Goal: Transaction & Acquisition: Book appointment/travel/reservation

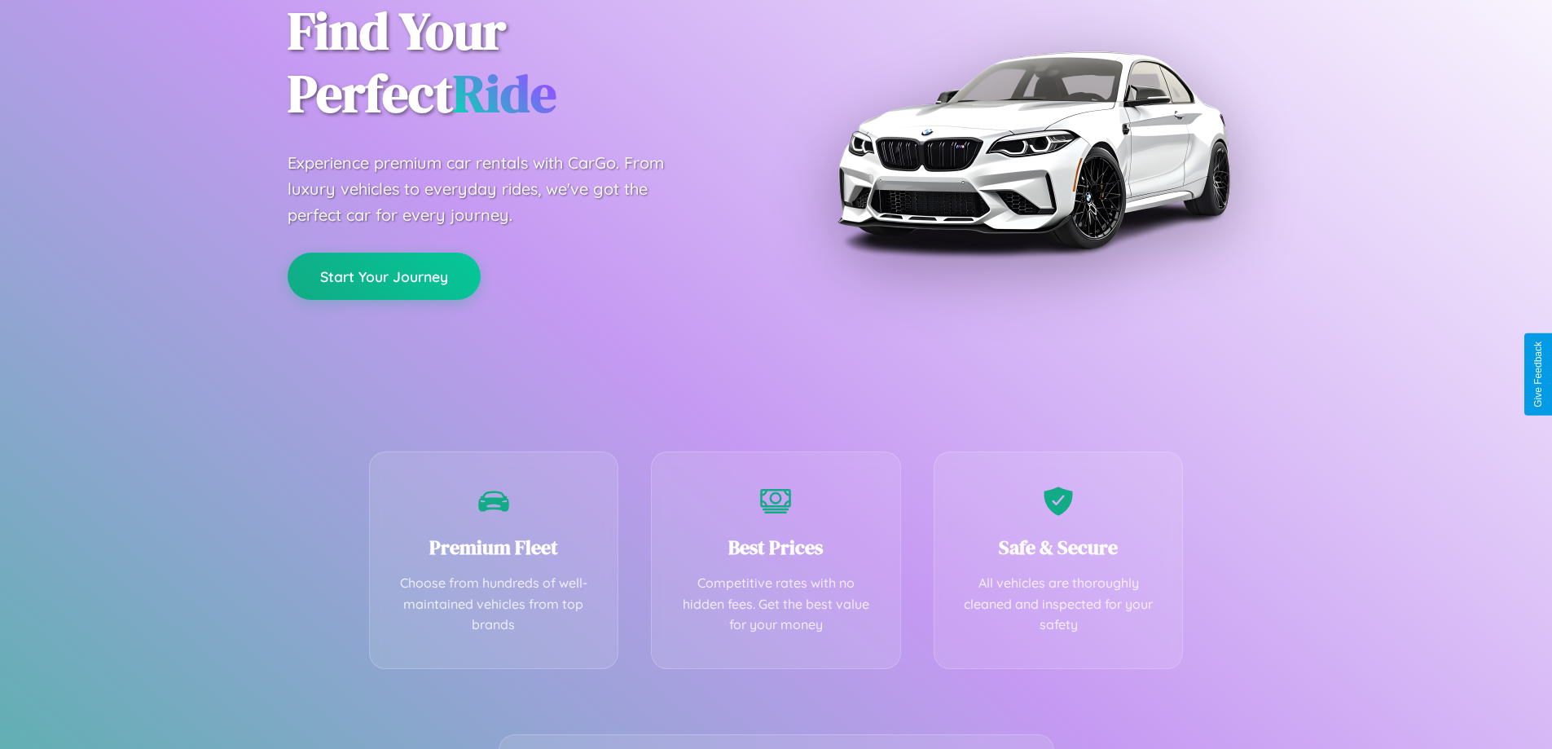
scroll to position [321, 0]
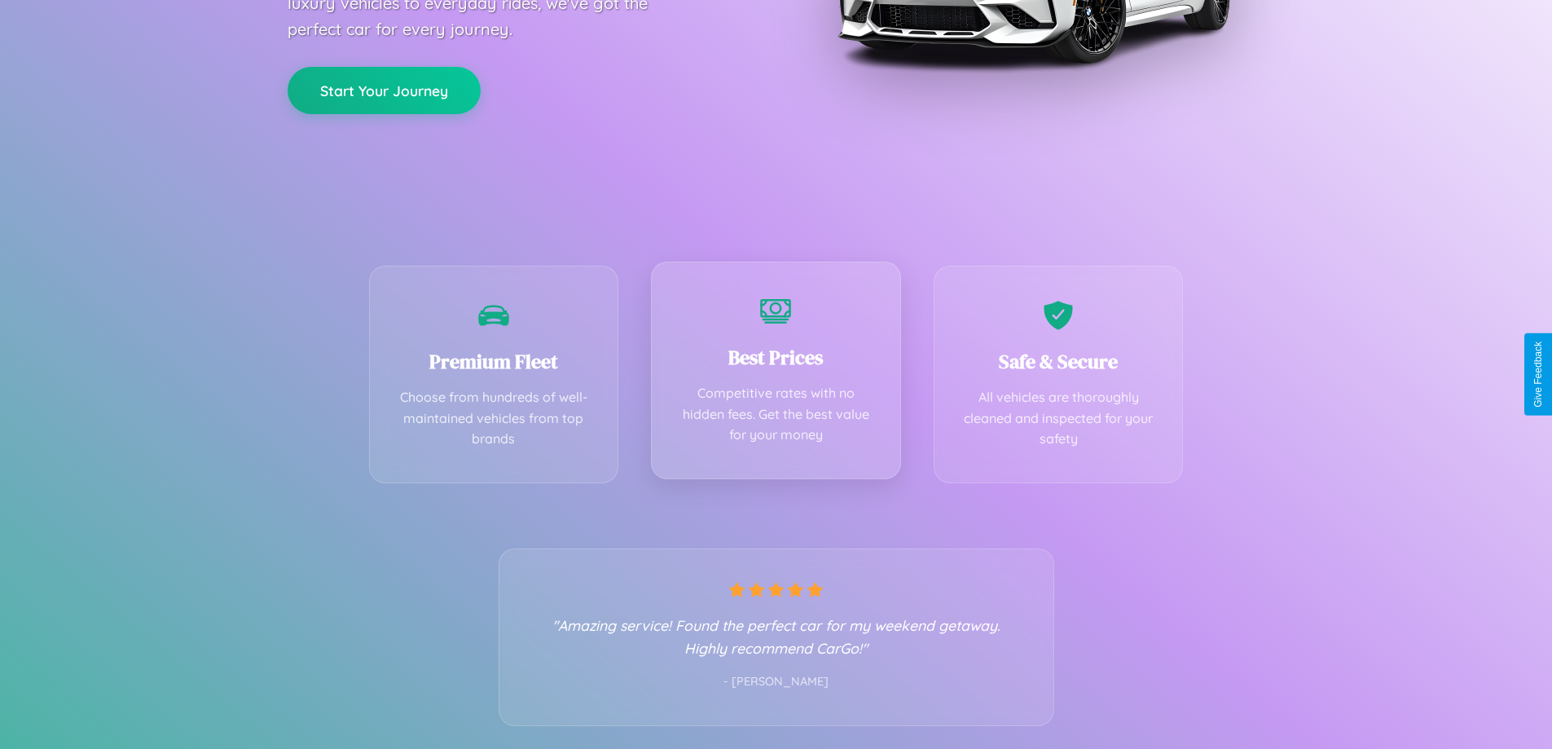
click at [776, 374] on div "Best Prices Competitive rates with no hidden fees. Get the best value for your …" at bounding box center [776, 371] width 250 height 218
click at [384, 89] on button "Start Your Journey" at bounding box center [384, 88] width 193 height 47
click at [384, 88] on button "Start Your Journey" at bounding box center [384, 88] width 193 height 47
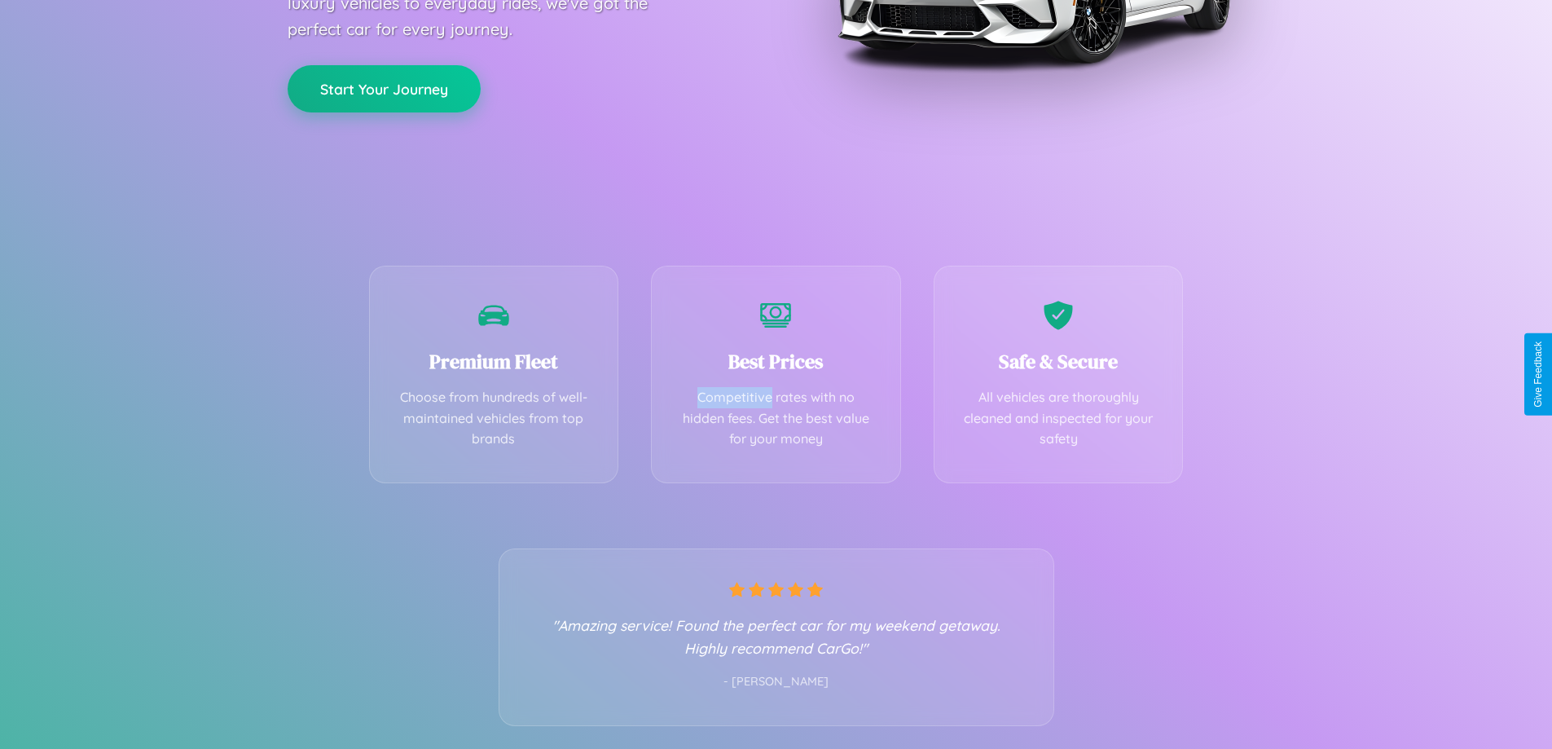
click at [384, 88] on button "Start Your Journey" at bounding box center [384, 88] width 193 height 47
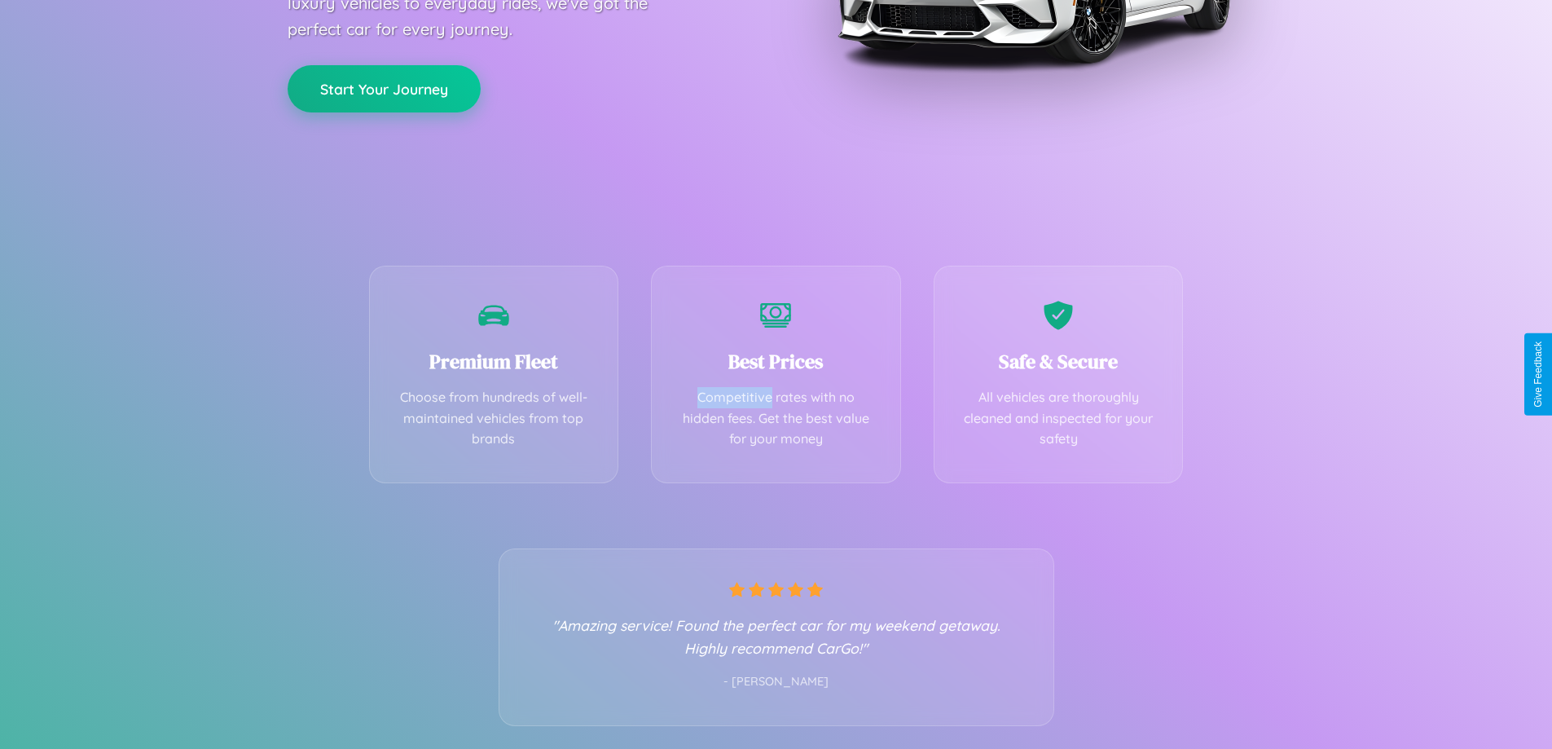
click at [384, 88] on button "Start Your Journey" at bounding box center [384, 88] width 193 height 47
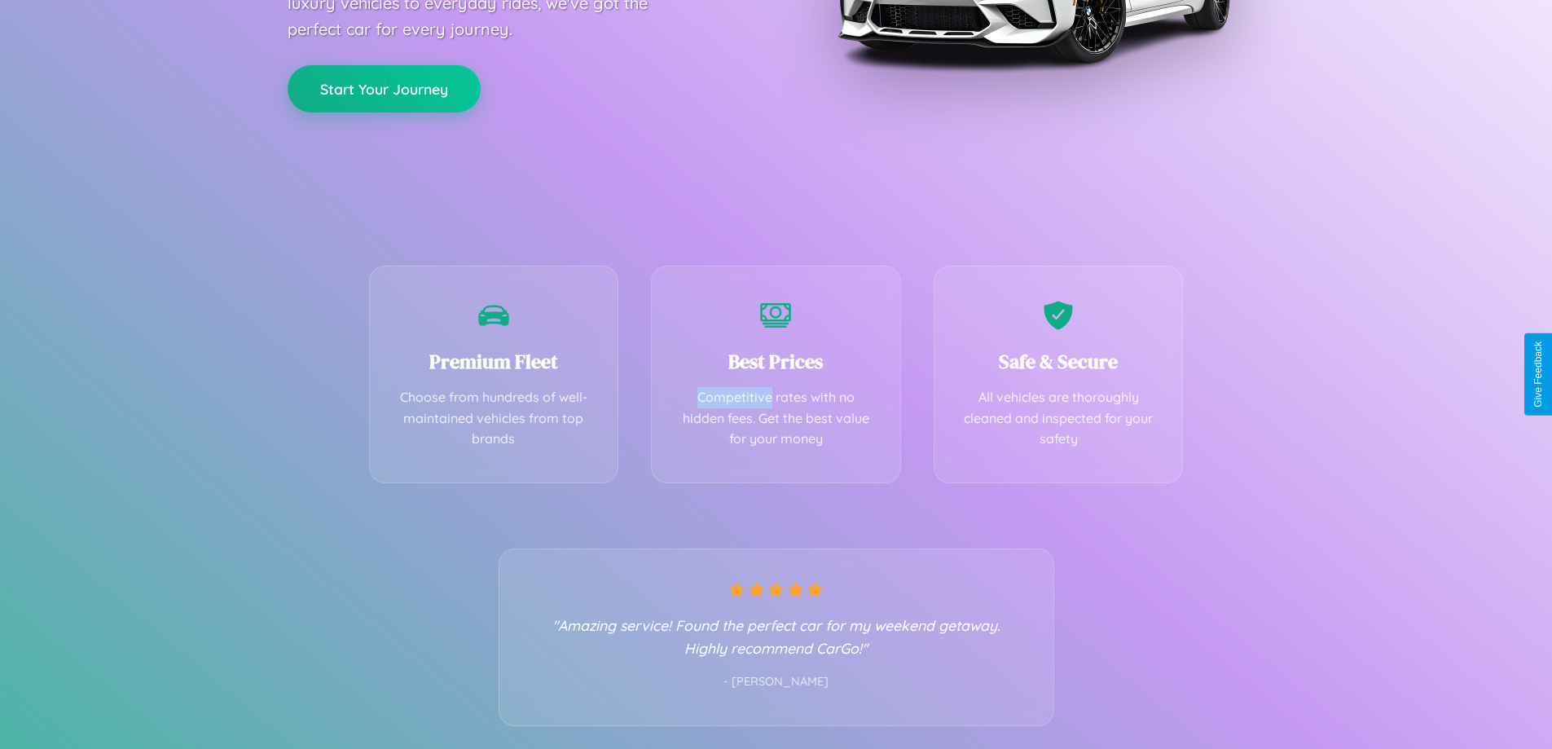
click at [384, 88] on button "Start Your Journey" at bounding box center [384, 88] width 193 height 47
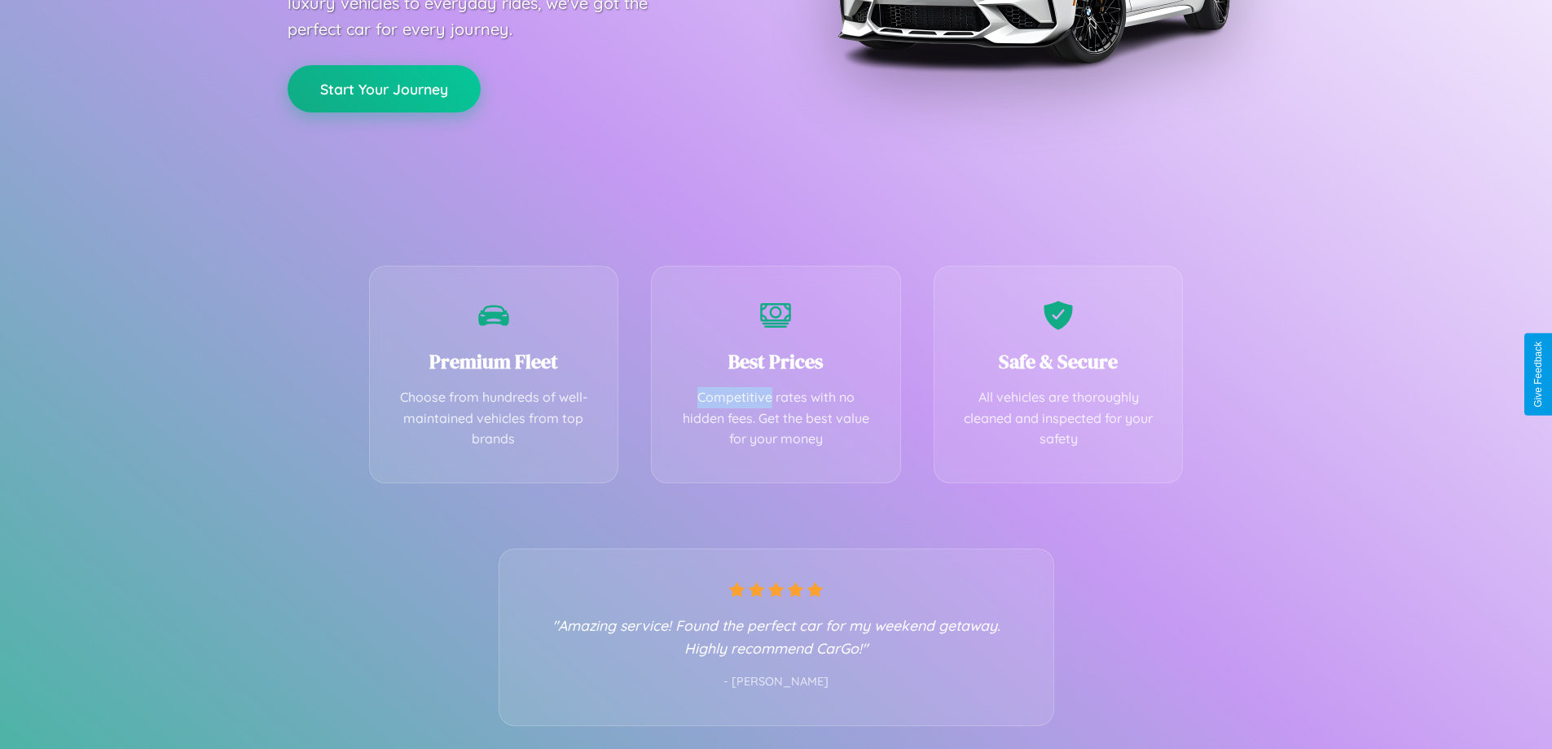
click at [384, 88] on button "Start Your Journey" at bounding box center [384, 88] width 193 height 47
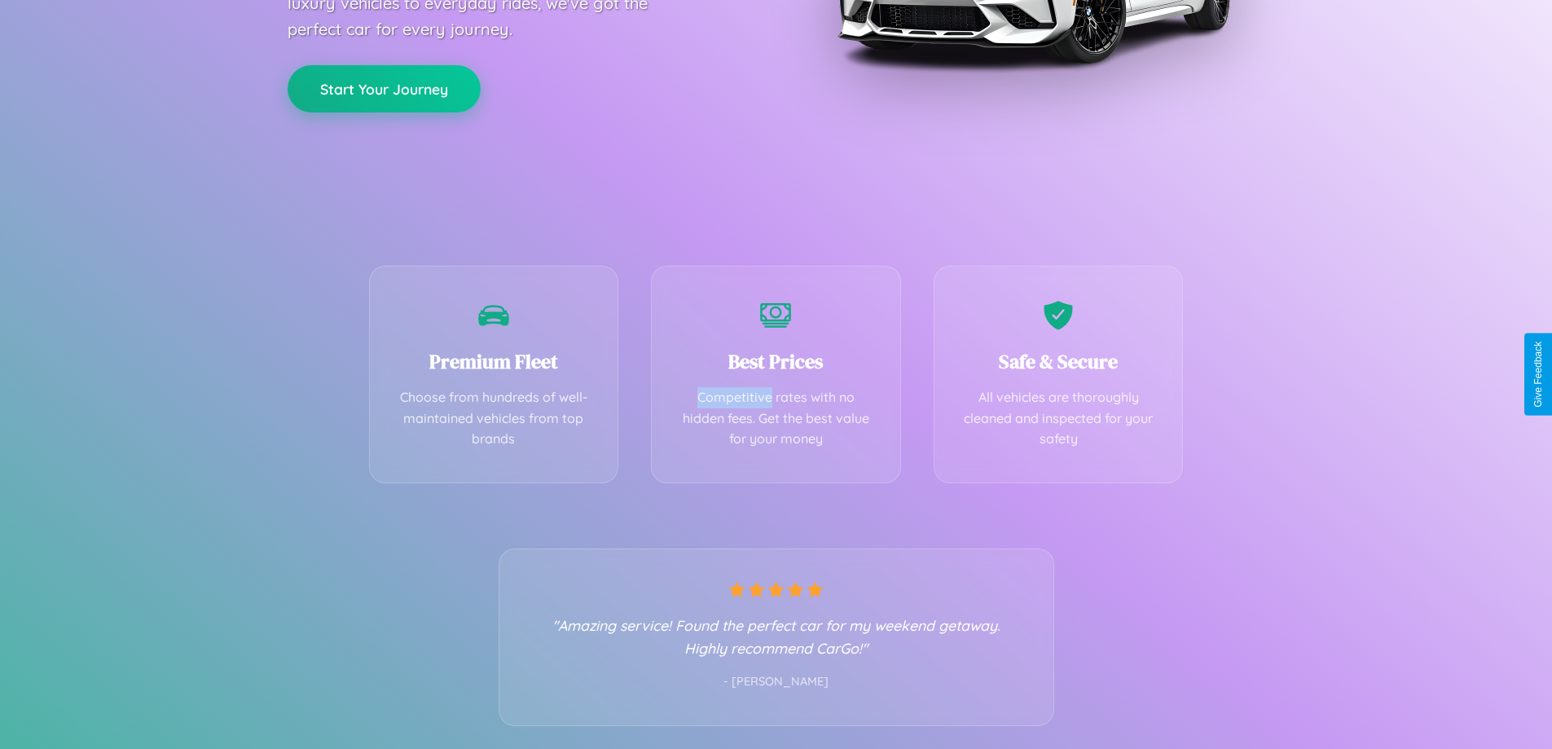
click at [384, 88] on button "Start Your Journey" at bounding box center [384, 88] width 193 height 47
